Goal: Task Accomplishment & Management: Use online tool/utility

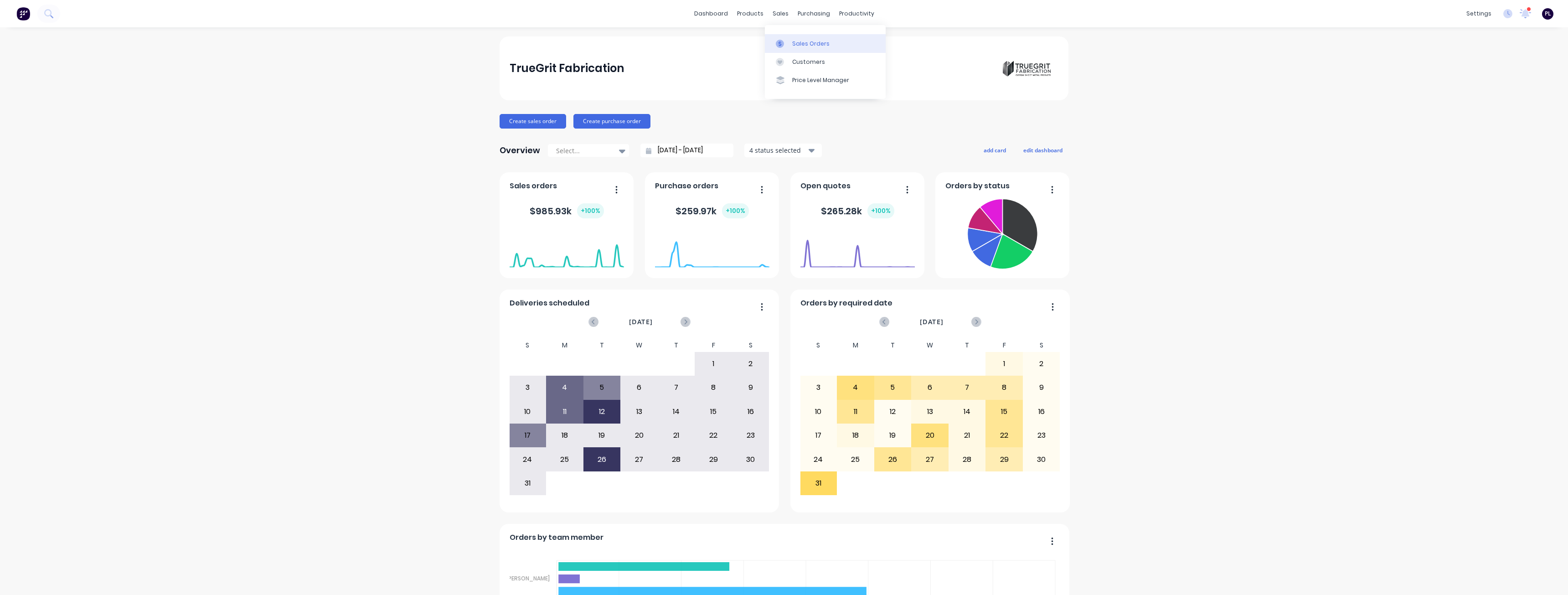
click at [796, 46] on div "Sales Orders" at bounding box center [810, 43] width 37 height 8
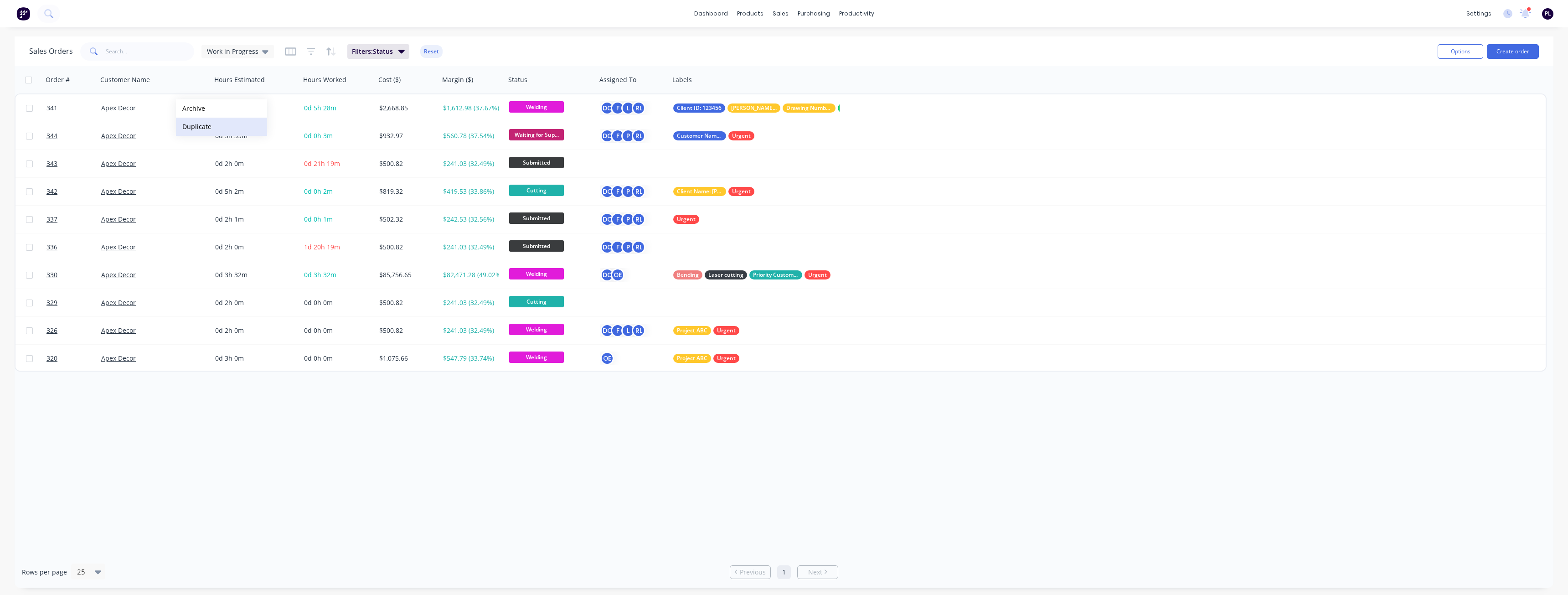
click at [203, 131] on button "Duplicate" at bounding box center [222, 127] width 91 height 18
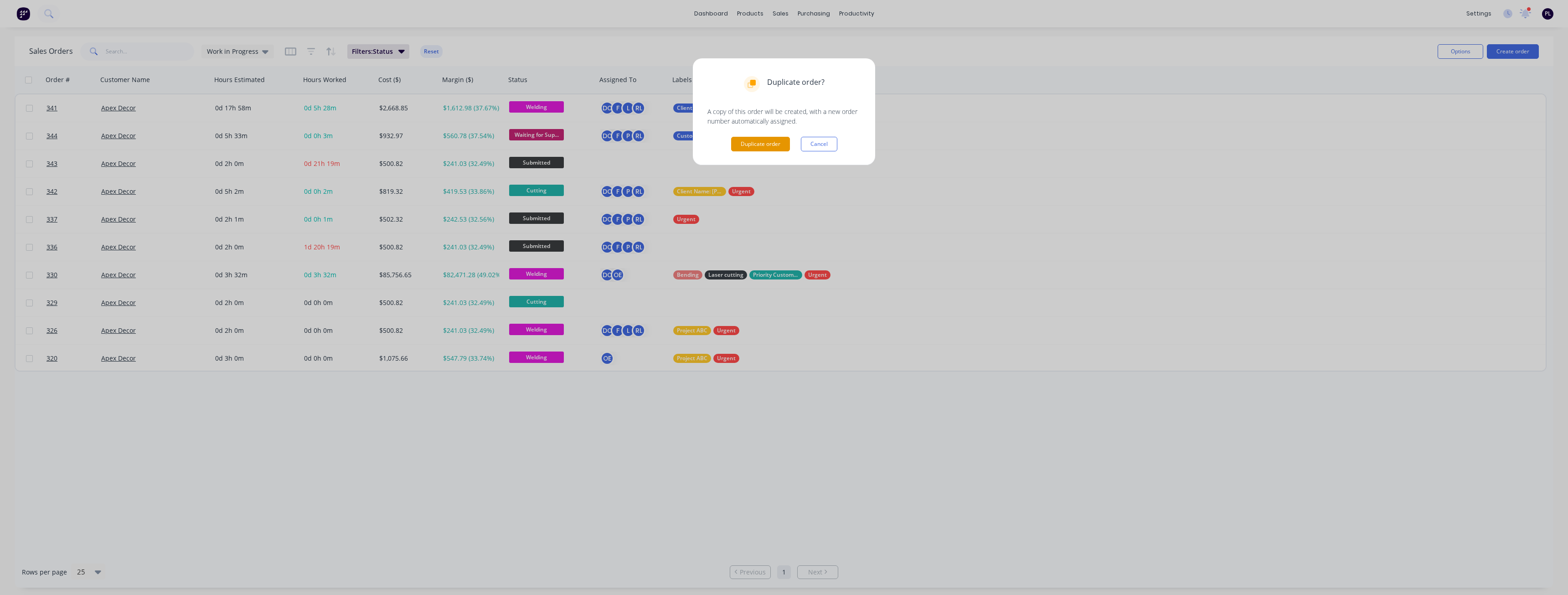
click at [766, 144] on button "Duplicate order" at bounding box center [760, 144] width 59 height 15
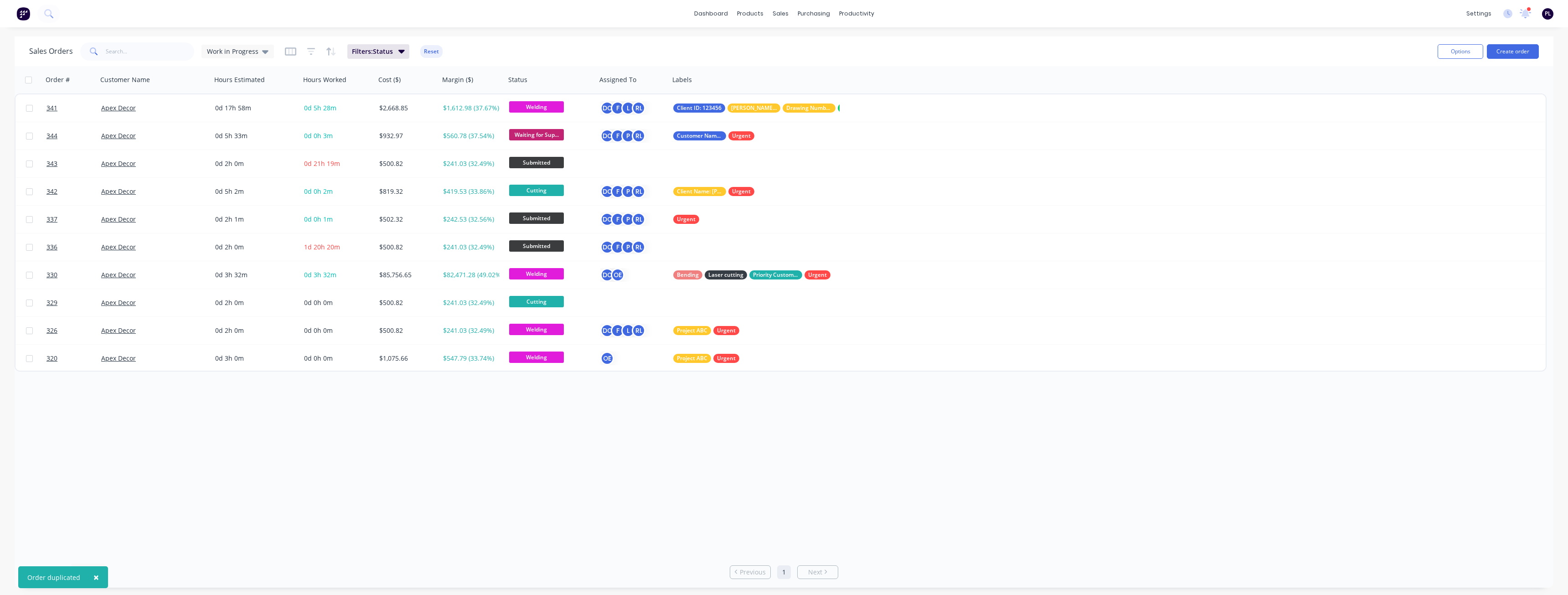
drag, startPoint x: 60, startPoint y: 576, endPoint x: 33, endPoint y: 575, distance: 27.0
click at [33, 575] on div "× Order duplicated" at bounding box center [63, 577] width 90 height 22
click at [96, 575] on span "×" at bounding box center [96, 577] width 5 height 13
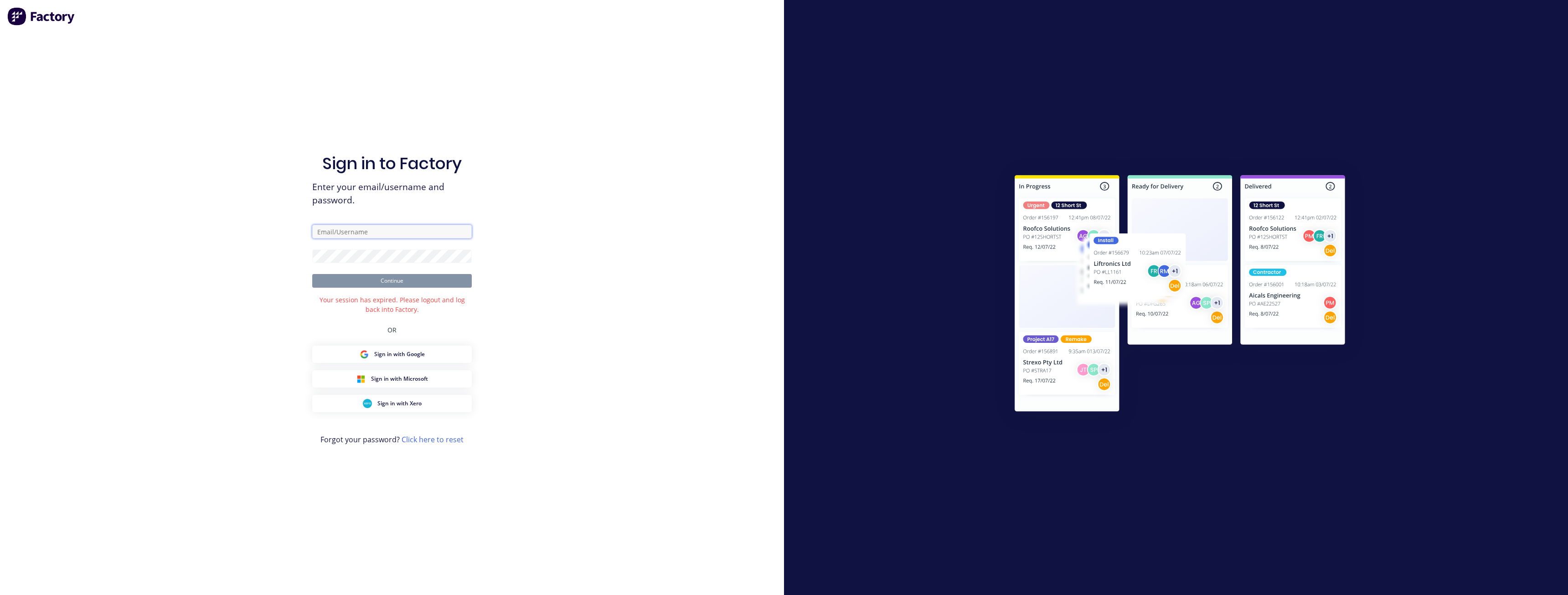
click at [407, 226] on input "text" at bounding box center [392, 231] width 159 height 13
type input "demo-paul@factory.app"
